Goal: Information Seeking & Learning: Find specific page/section

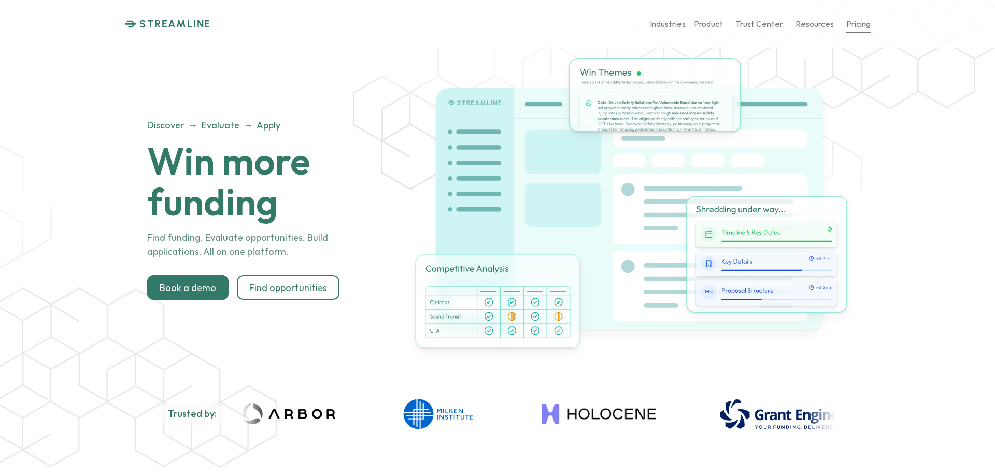
click at [861, 29] on link "Pricing" at bounding box center [858, 24] width 24 height 18
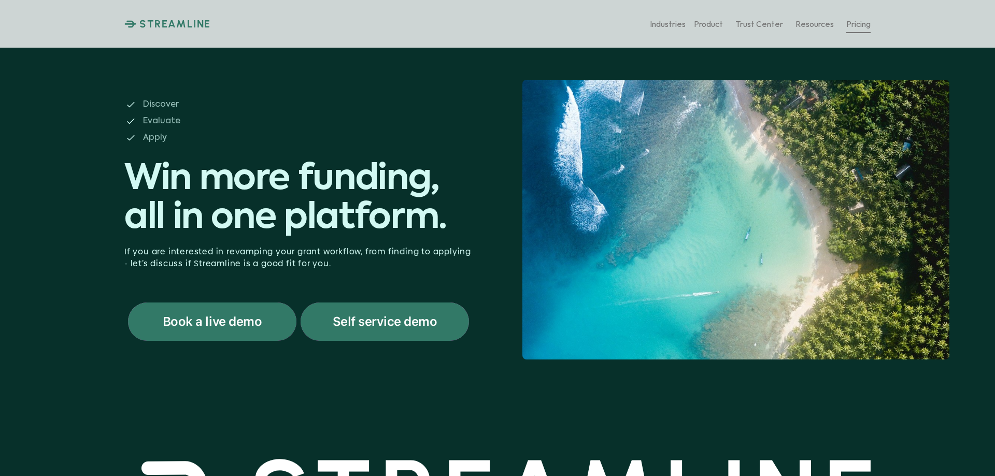
click at [860, 21] on p "Pricing" at bounding box center [858, 24] width 24 height 10
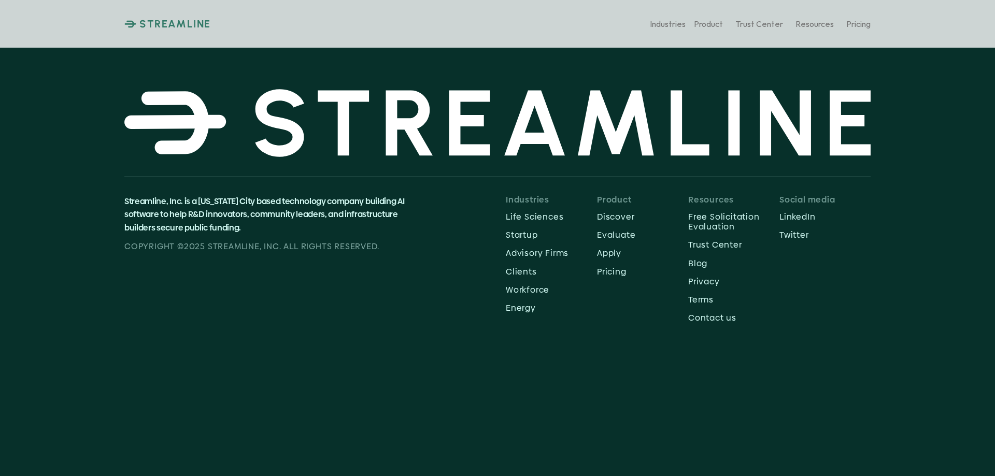
click at [132, 20] on link "STREAMLINE" at bounding box center [167, 24] width 87 height 12
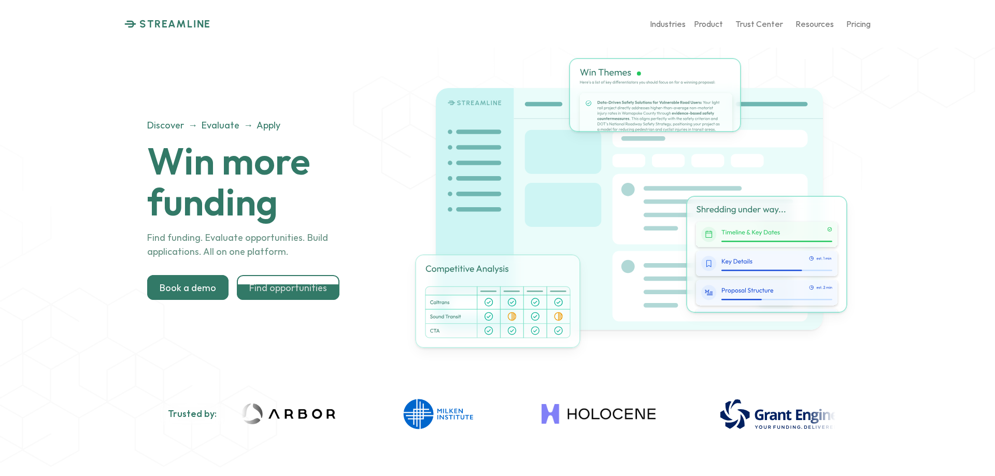
click at [297, 288] on p "Find opportunities" at bounding box center [288, 287] width 78 height 11
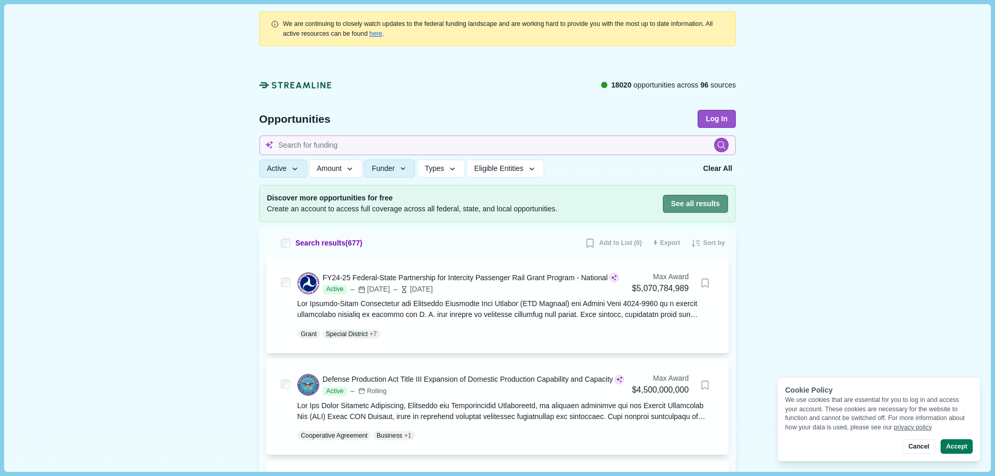
click at [695, 202] on button "See all results" at bounding box center [695, 204] width 65 height 18
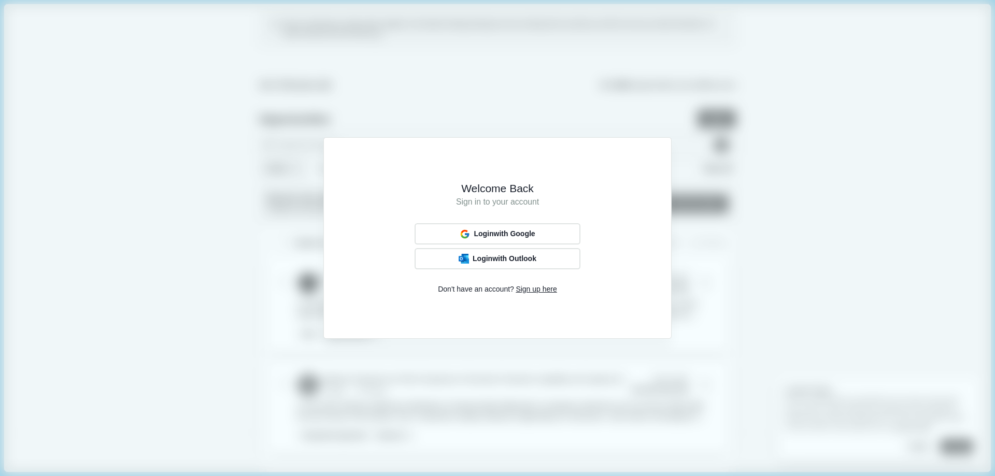
click at [193, 134] on div "Welcome Back Sign in to your account Login with Google Login with Outlook Don't…" at bounding box center [497, 238] width 995 height 476
